Goal: Transaction & Acquisition: Book appointment/travel/reservation

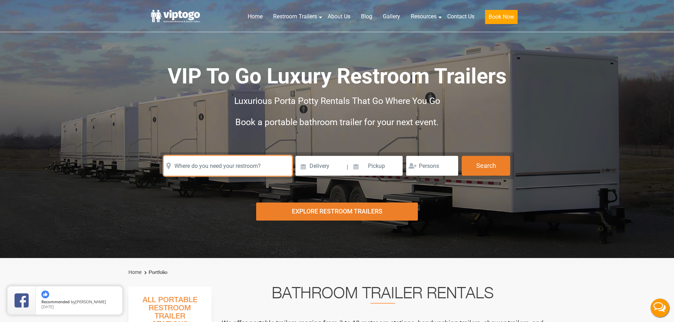
click at [203, 163] on input "text" at bounding box center [228, 166] width 128 height 20
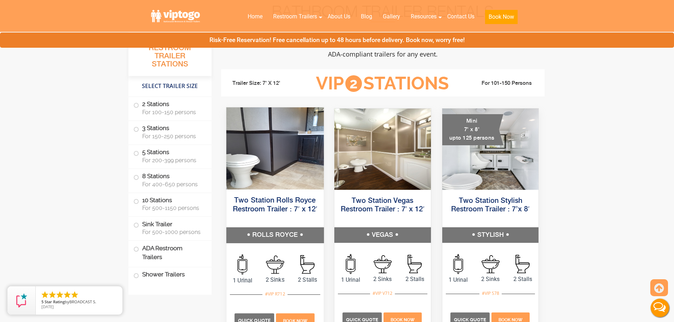
scroll to position [283, 0]
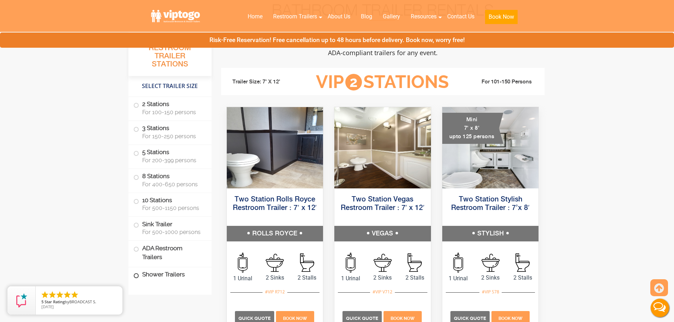
click at [155, 276] on label "Shower Trailers" at bounding box center [169, 274] width 73 height 15
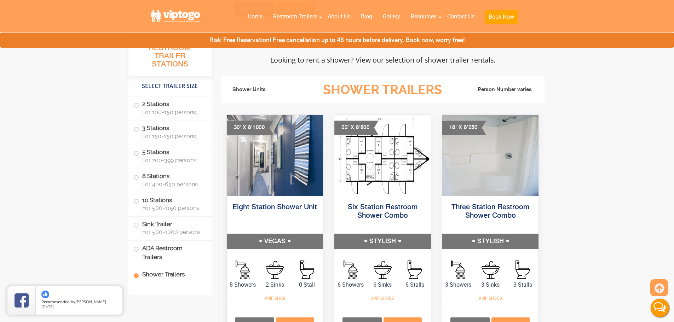
scroll to position [2724, 0]
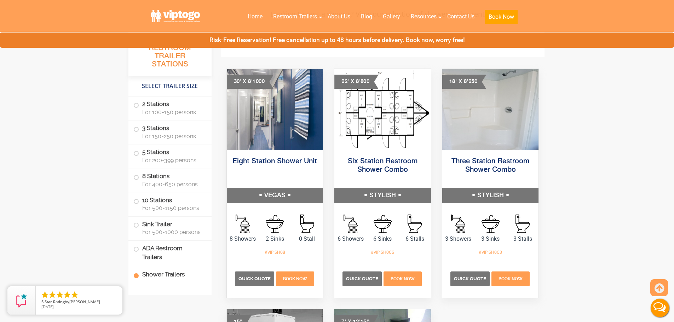
click at [168, 278] on label "Shower Trailers" at bounding box center [169, 274] width 73 height 15
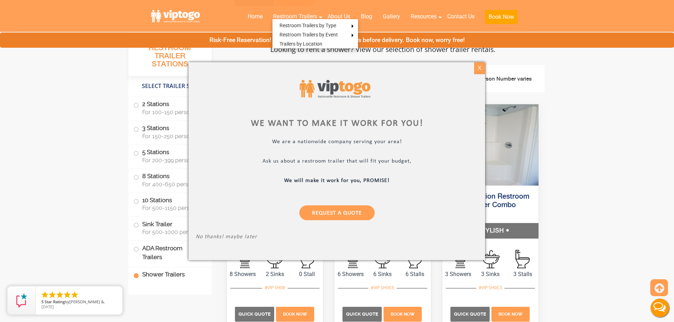
click at [480, 68] on div "X" at bounding box center [479, 68] width 11 height 12
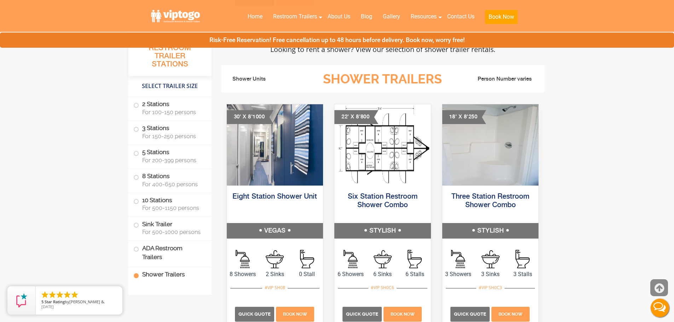
click at [658, 292] on icon at bounding box center [660, 288] width 10 height 17
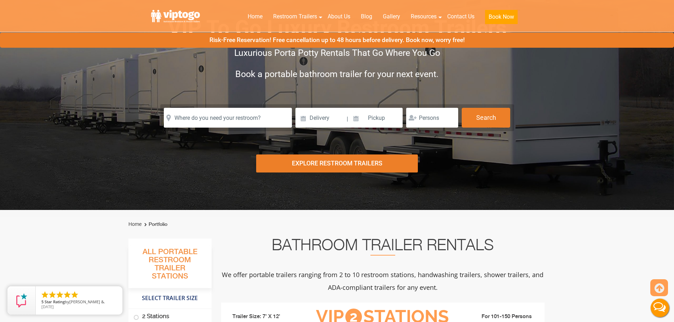
scroll to position [0, 0]
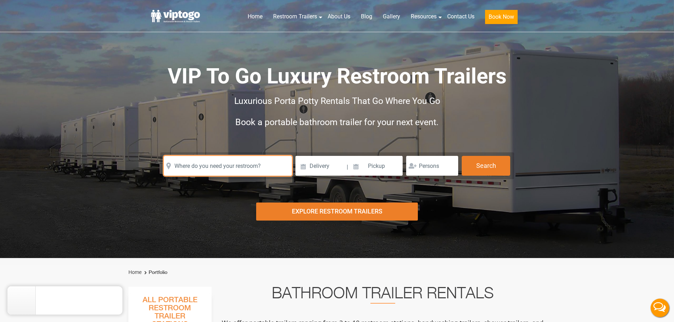
paste input "92335"
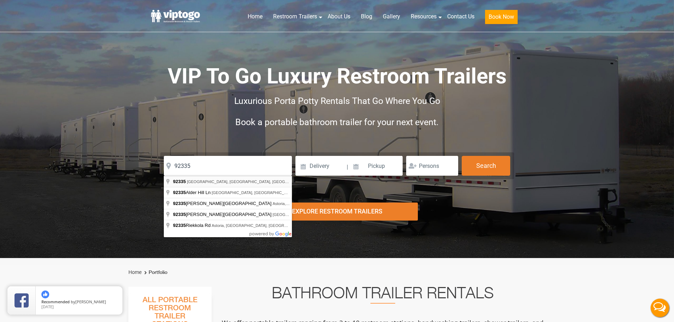
type input "Fontana, CA 92335, USA"
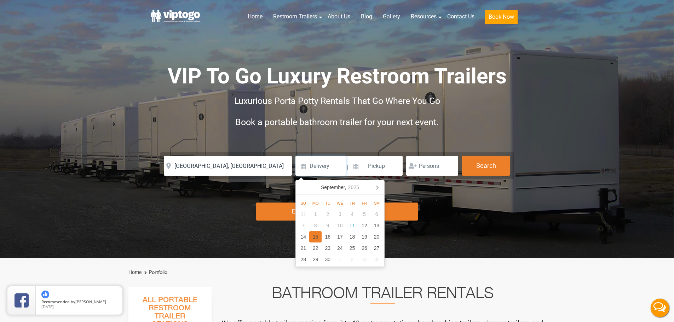
click at [318, 237] on div "15" at bounding box center [315, 236] width 12 height 11
type input "09/15/2025"
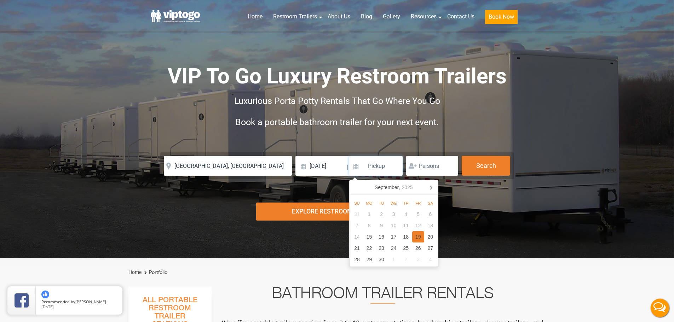
click at [415, 238] on div "19" at bounding box center [418, 236] width 12 height 11
type input "09/19/2025"
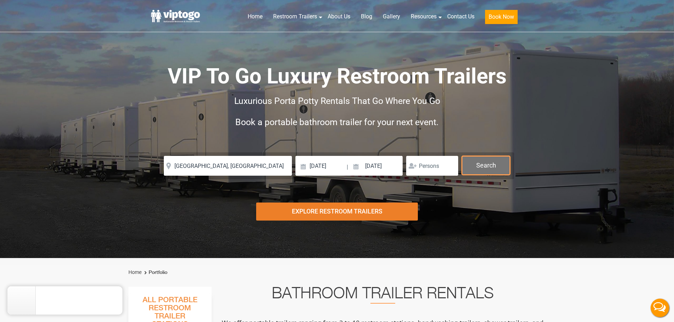
click at [480, 167] on button "Search" at bounding box center [486, 165] width 48 height 19
click at [481, 166] on button "Search" at bounding box center [486, 165] width 48 height 19
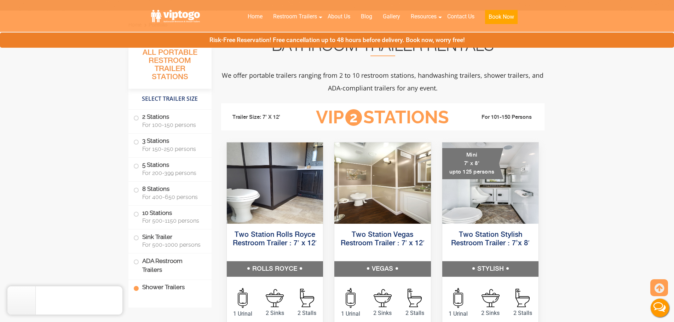
click at [167, 280] on label "Shower Trailers" at bounding box center [169, 287] width 73 height 15
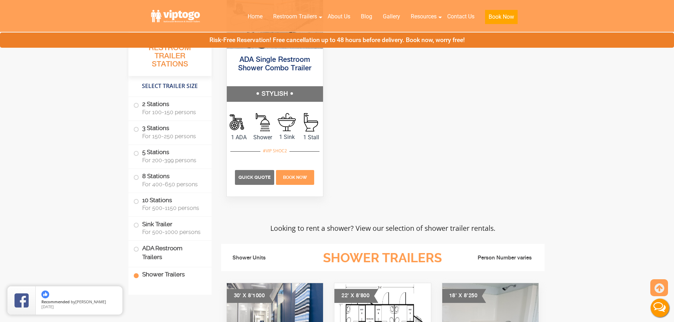
scroll to position [2724, 0]
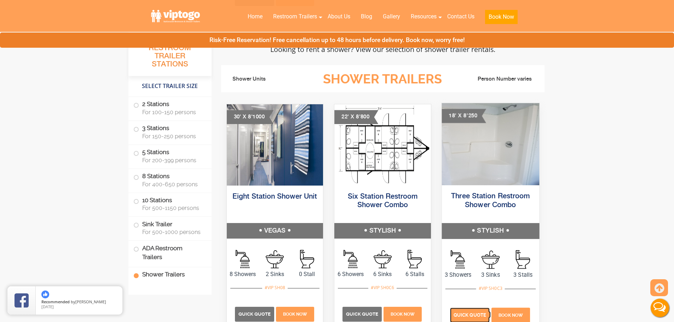
click at [480, 315] on span "Quick Quote" at bounding box center [470, 315] width 33 height 5
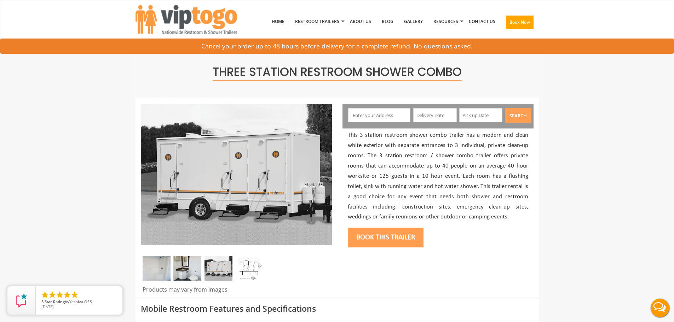
paste input "92335"
type input "Fontana, CA 92335, USA"
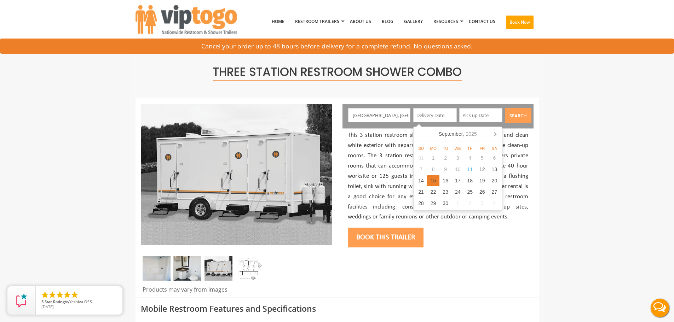
click at [432, 180] on div "15" at bounding box center [433, 180] width 12 height 11
type input "09/15/2025"
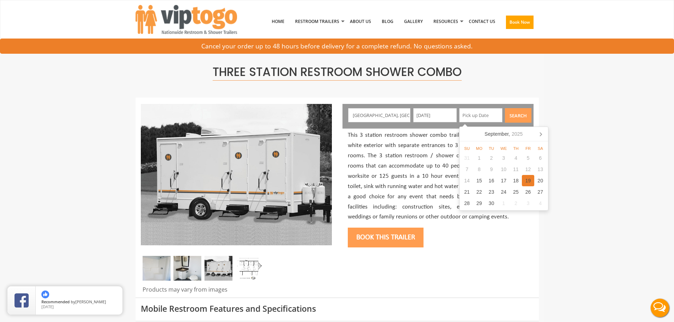
click at [529, 180] on div "19" at bounding box center [528, 180] width 12 height 11
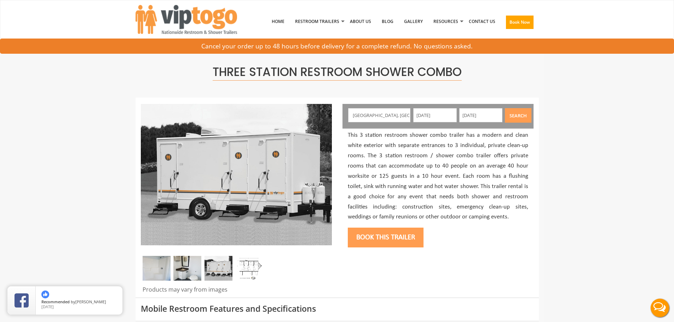
click at [523, 115] on button "Search" at bounding box center [518, 115] width 27 height 15
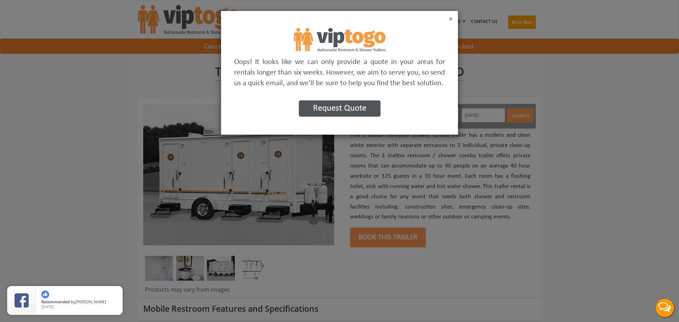
drag, startPoint x: 450, startPoint y: 18, endPoint x: 451, endPoint y: 23, distance: 5.1
click at [450, 18] on button "×" at bounding box center [451, 19] width 4 height 7
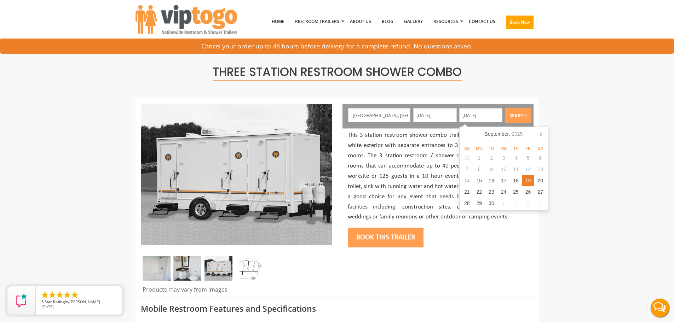
click at [484, 115] on input "09/19/2025" at bounding box center [481, 115] width 44 height 14
click at [543, 135] on icon at bounding box center [540, 133] width 11 height 11
click at [466, 133] on icon at bounding box center [466, 135] width 2 height 4
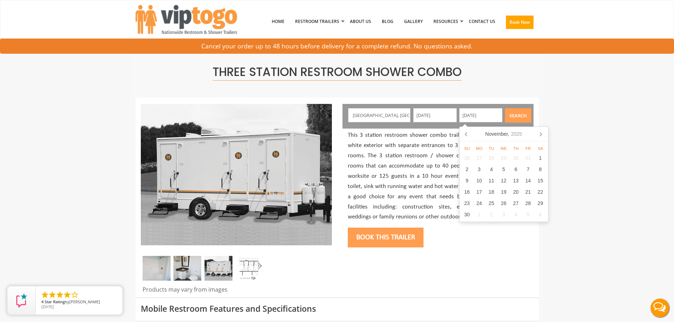
click at [466, 133] on icon at bounding box center [466, 135] width 2 height 4
click at [542, 133] on icon at bounding box center [540, 133] width 11 height 11
click at [541, 132] on icon at bounding box center [540, 133] width 11 height 11
click at [543, 134] on icon at bounding box center [540, 133] width 11 height 11
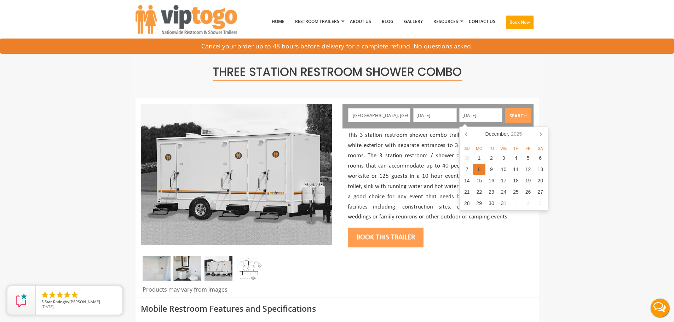
click at [480, 169] on div "8" at bounding box center [479, 169] width 12 height 11
type input "12/08/2025"
click at [515, 117] on button "Search" at bounding box center [518, 115] width 27 height 15
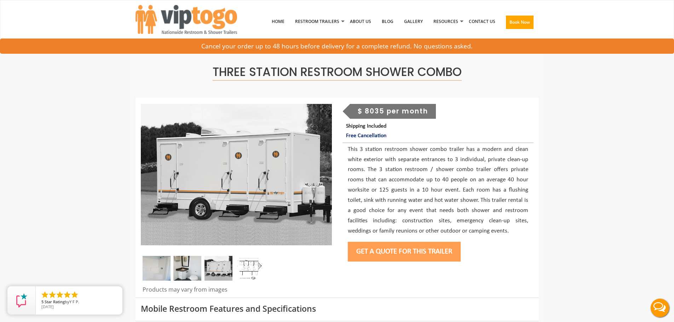
drag, startPoint x: 423, startPoint y: 247, endPoint x: 433, endPoint y: 248, distance: 10.3
click at [423, 247] on button "Get a Quote for this Trailer" at bounding box center [404, 252] width 113 height 20
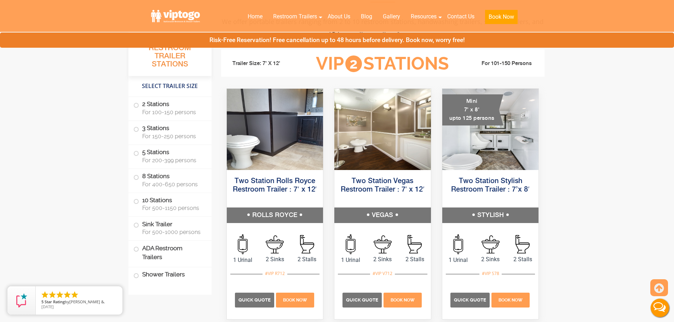
scroll to position [318, 0]
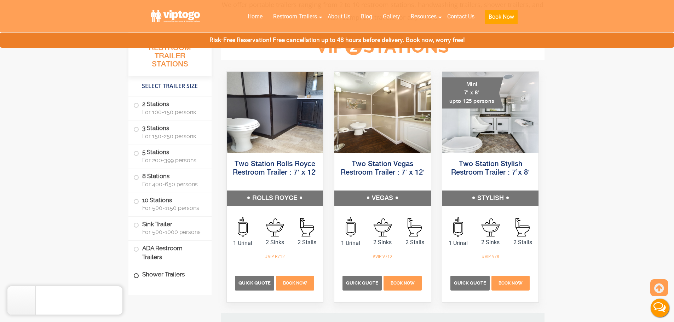
click at [177, 271] on label "Shower Trailers" at bounding box center [169, 274] width 73 height 15
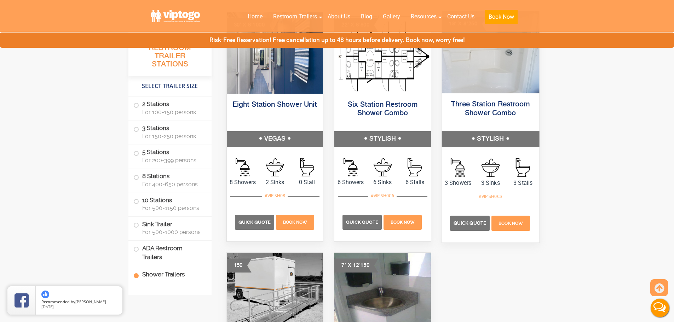
scroll to position [2830, 0]
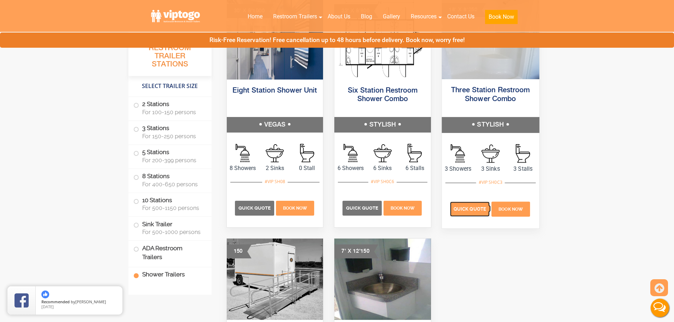
click at [468, 213] on p "Quick Quote" at bounding box center [470, 209] width 40 height 15
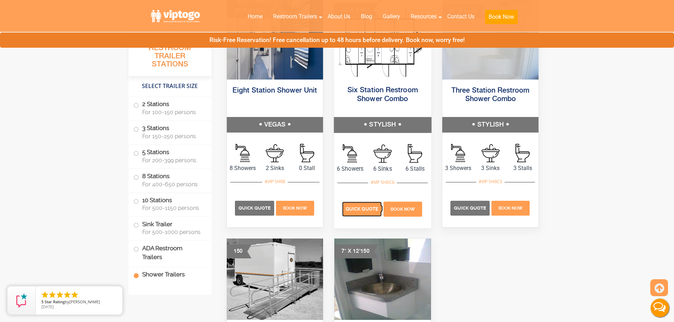
click at [369, 209] on span "Quick Quote" at bounding box center [362, 209] width 33 height 5
click at [368, 211] on span "Quick Quote" at bounding box center [362, 209] width 33 height 5
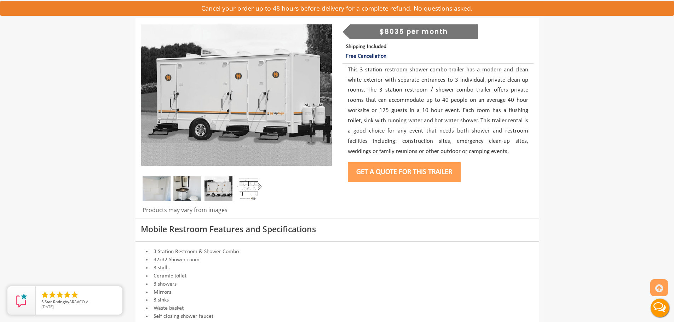
scroll to position [71, 0]
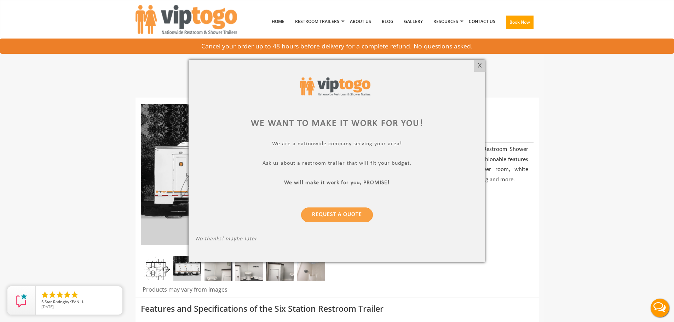
drag, startPoint x: 479, startPoint y: 66, endPoint x: 438, endPoint y: 127, distance: 73.1
click at [479, 65] on div "X" at bounding box center [479, 66] width 11 height 12
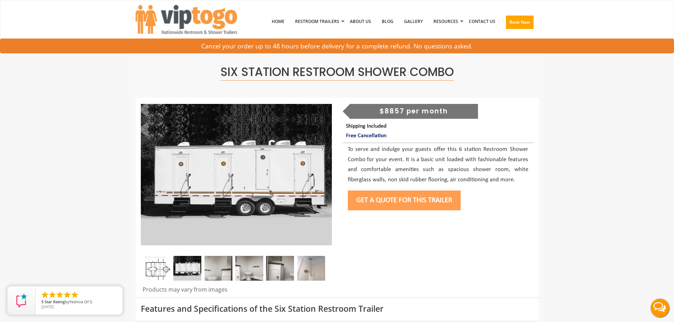
click at [431, 200] on button "Get a Quote for this Trailer" at bounding box center [404, 201] width 113 height 20
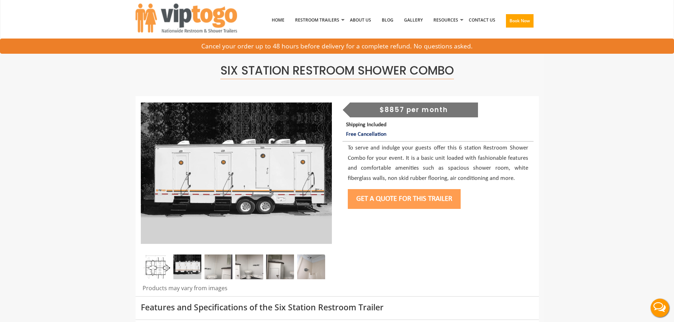
scroll to position [142, 0]
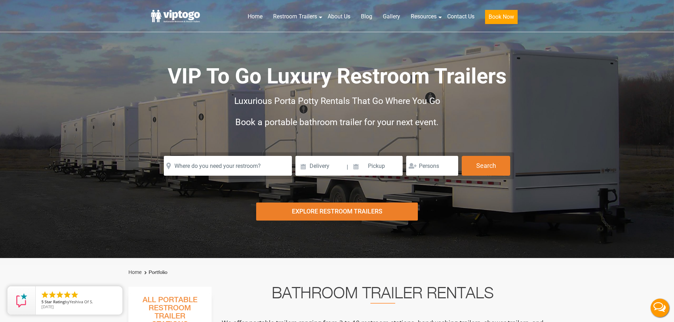
click at [220, 179] on form "Please Input Valid address with zipcode Please Input Valid address with zipcode…" at bounding box center [337, 165] width 354 height 27
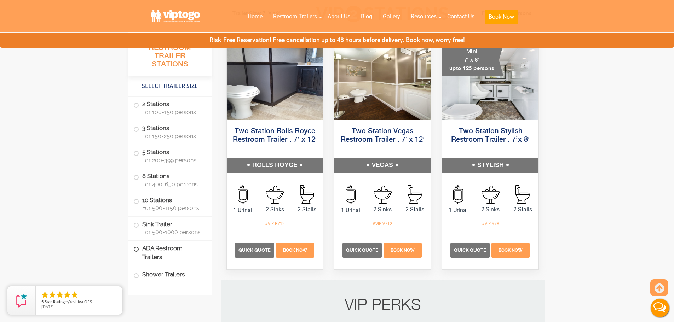
scroll to position [354, 0]
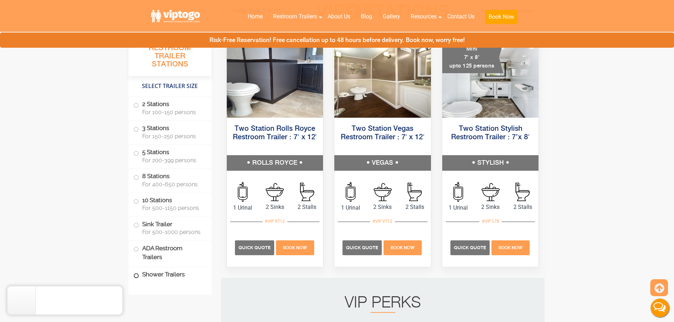
drag, startPoint x: 166, startPoint y: 276, endPoint x: 175, endPoint y: 276, distance: 9.6
click at [166, 276] on label "Shower Trailers" at bounding box center [169, 274] width 73 height 15
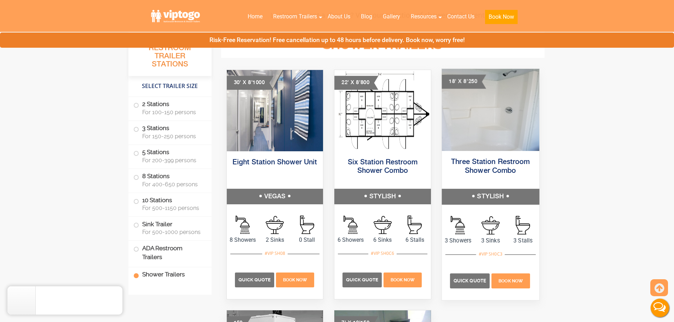
scroll to position [2760, 0]
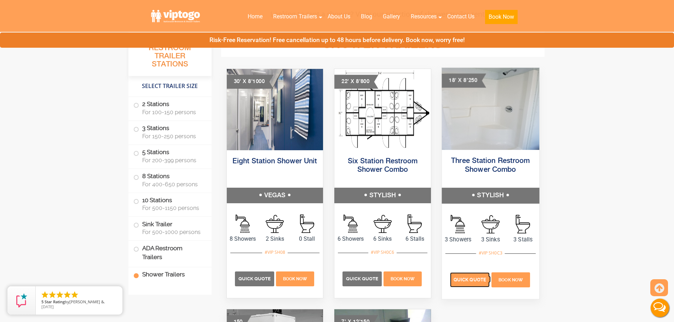
click at [464, 279] on span "Quick Quote" at bounding box center [470, 279] width 33 height 5
click at [455, 282] on p "Quick Quote" at bounding box center [470, 280] width 40 height 15
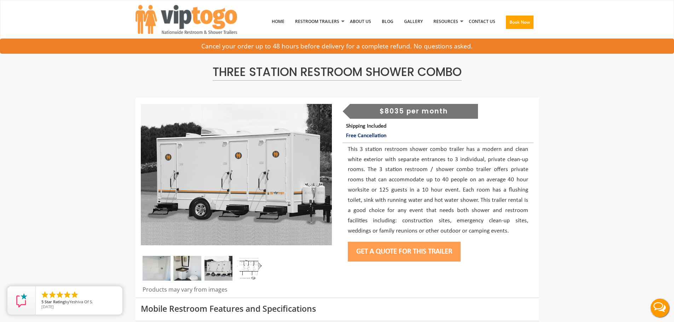
click at [423, 116] on div "$8035 per month" at bounding box center [414, 111] width 128 height 15
click at [427, 112] on div "$8035 per month" at bounding box center [414, 111] width 128 height 15
drag, startPoint x: 400, startPoint y: 118, endPoint x: 466, endPoint y: 137, distance: 68.7
click at [401, 120] on div "$8035 per month Shipping Included Free Cancellation Get a Quote for this Trailer" at bounding box center [438, 184] width 202 height 161
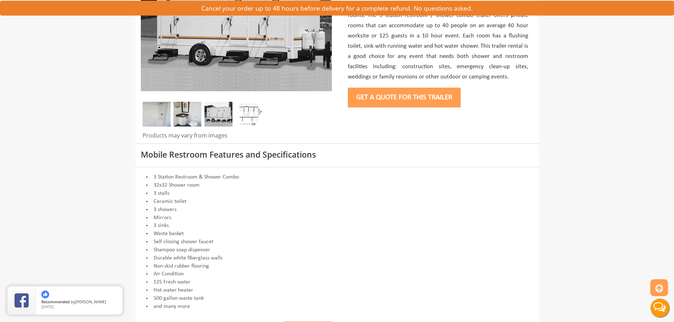
scroll to position [142, 0]
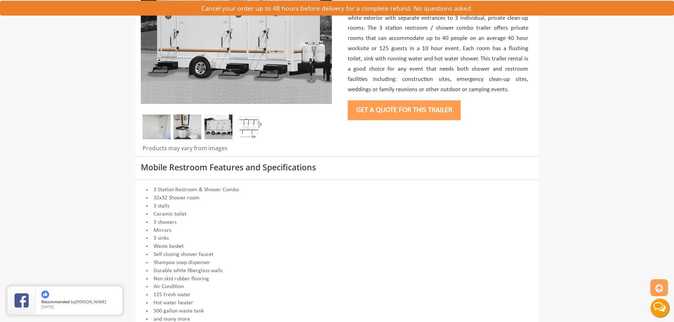
click at [404, 105] on button "Get a Quote for this Trailer" at bounding box center [404, 110] width 113 height 20
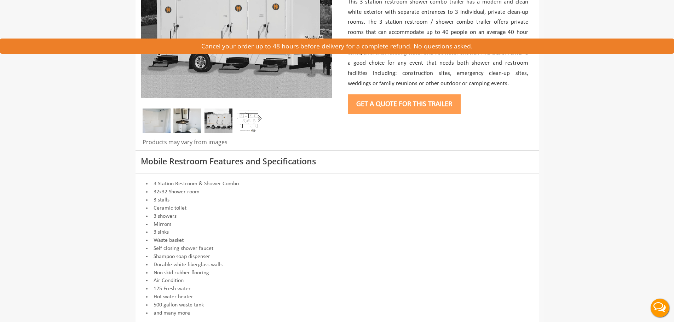
scroll to position [142, 0]
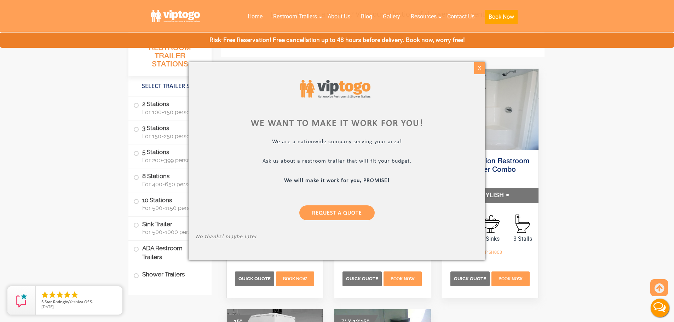
click at [475, 65] on div "X" at bounding box center [479, 68] width 11 height 12
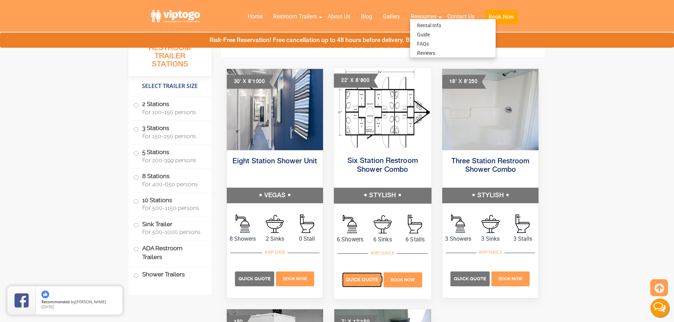
click at [363, 279] on span "Quick Quote" at bounding box center [362, 279] width 33 height 5
